Goal: Find specific page/section: Find specific page/section

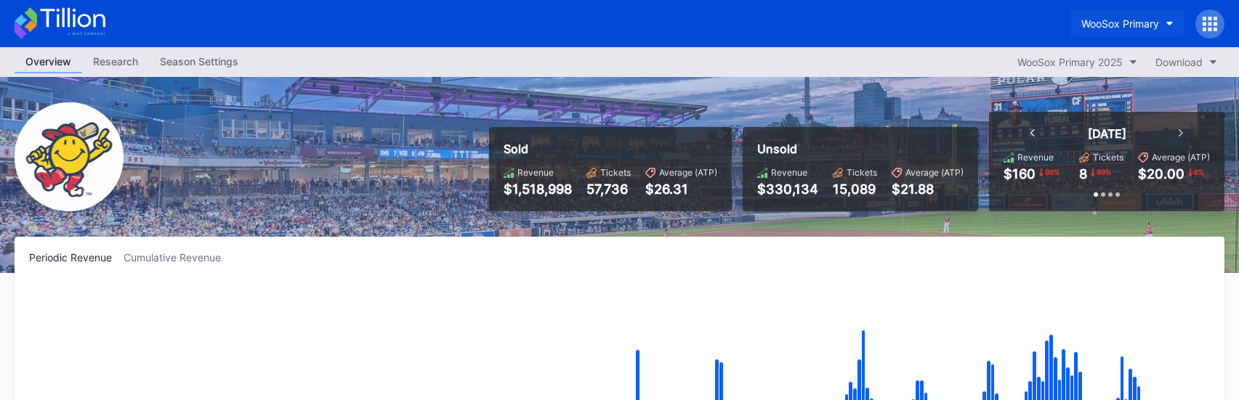
click at [1118, 18] on div "WooSox Primary" at bounding box center [1120, 23] width 78 height 12
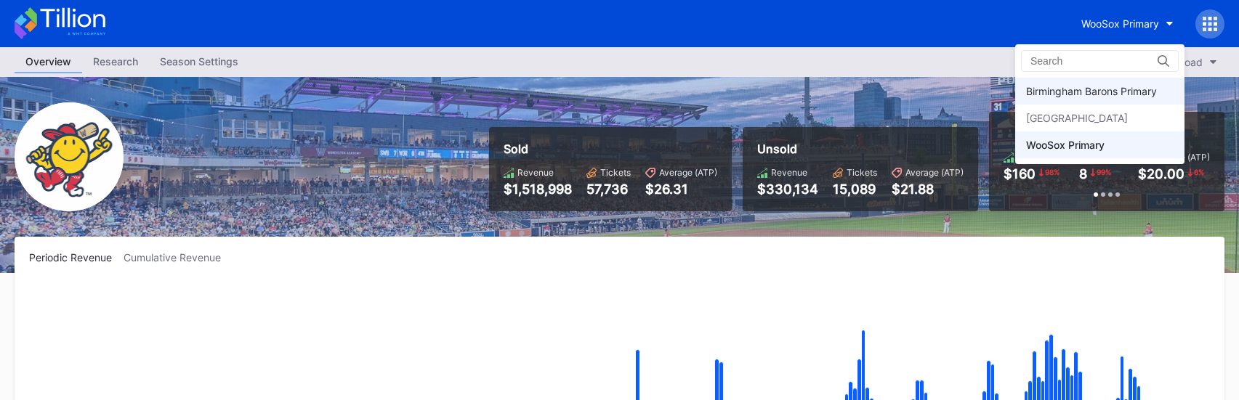
click at [1080, 89] on div "Birmingham Barons Primary" at bounding box center [1091, 91] width 131 height 12
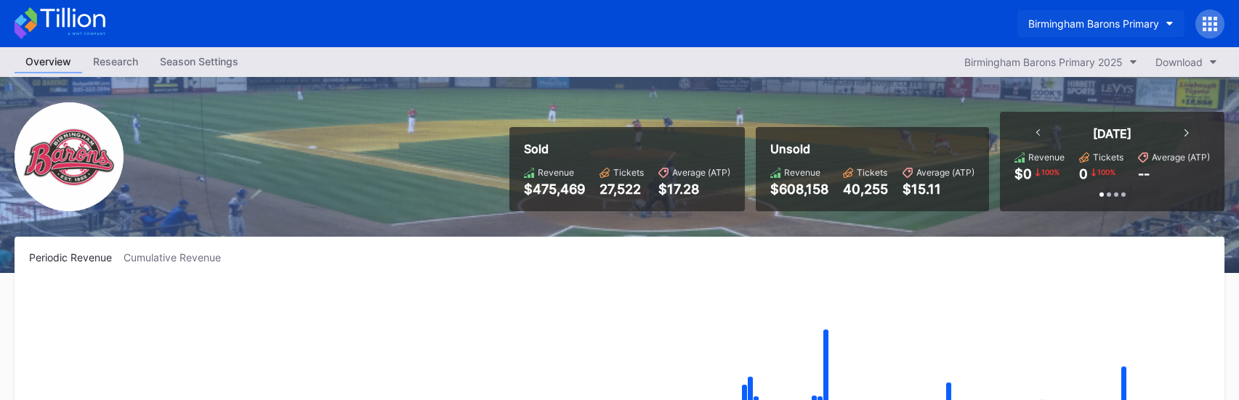
click at [1067, 17] on button "Birmingham Barons Primary" at bounding box center [1100, 23] width 167 height 27
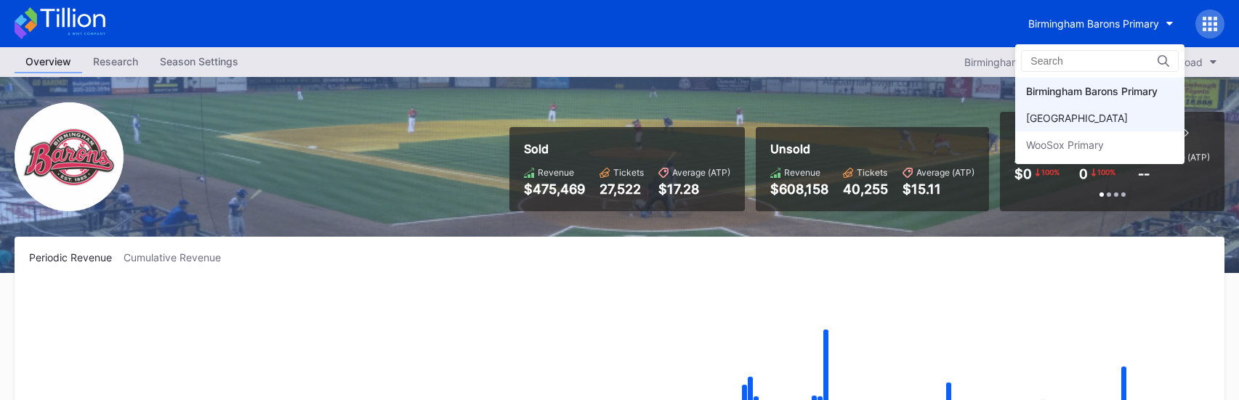
click at [1069, 116] on div "[GEOGRAPHIC_DATA]" at bounding box center [1077, 118] width 102 height 12
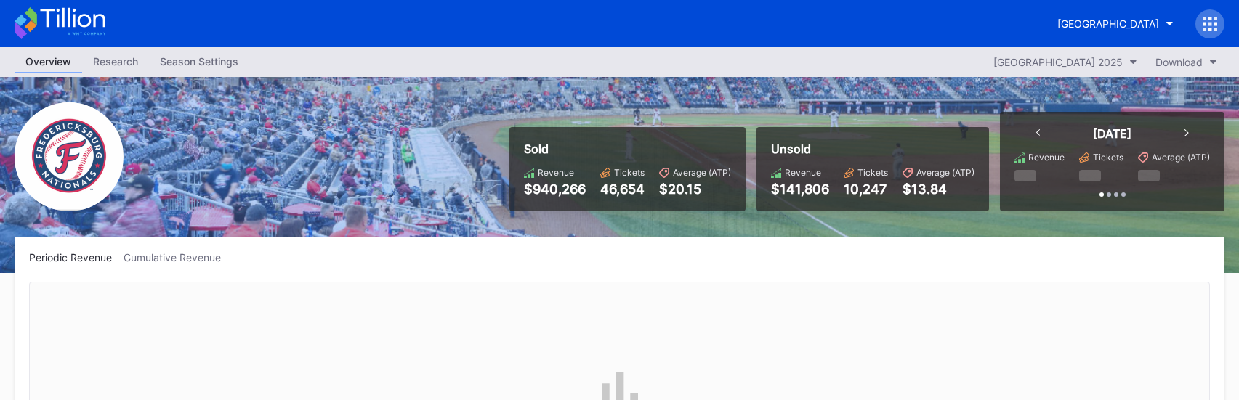
scroll to position [2641, 0]
